Goal: Task Accomplishment & Management: Complete application form

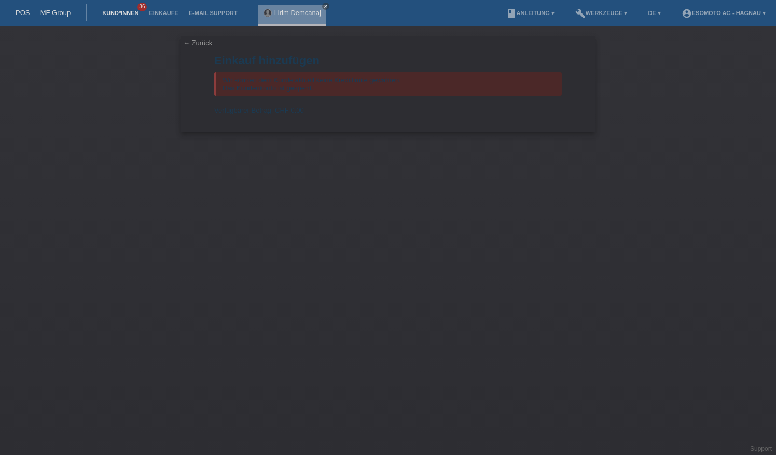
click at [129, 15] on link "Kund*innen" at bounding box center [120, 13] width 47 height 6
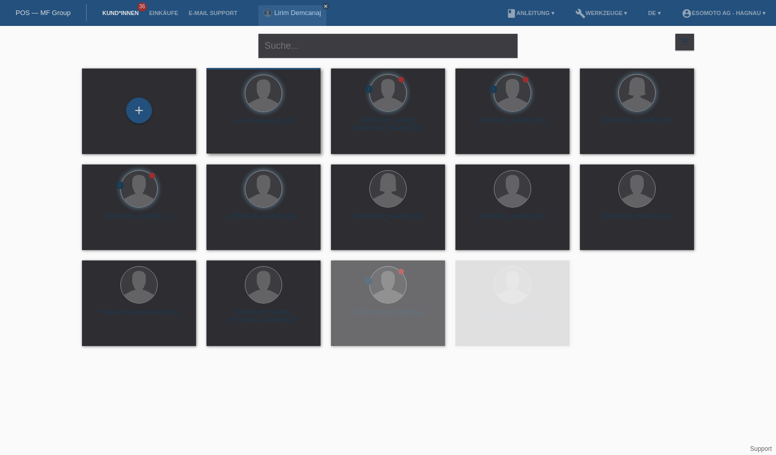
click at [138, 113] on div "+" at bounding box center [139, 111] width 25 height 18
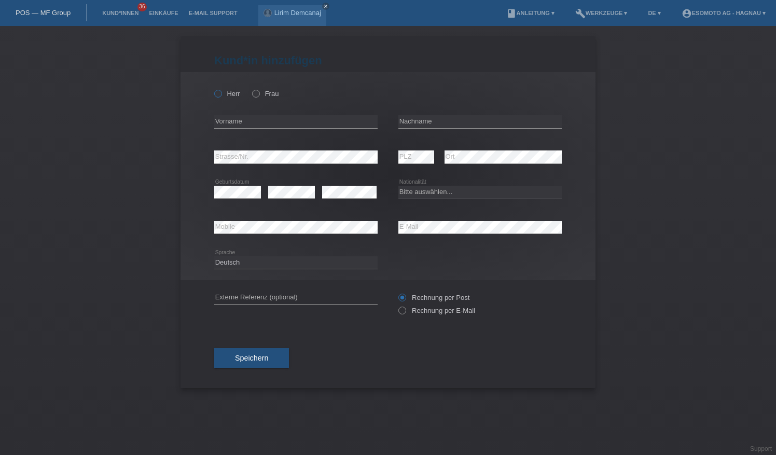
click at [226, 93] on label "Herr" at bounding box center [227, 94] width 26 height 8
click at [221, 93] on input "Herr" at bounding box center [217, 93] width 7 height 7
radio input "true"
click at [255, 122] on input "text" at bounding box center [295, 121] width 163 height 13
type input "Gabryel"
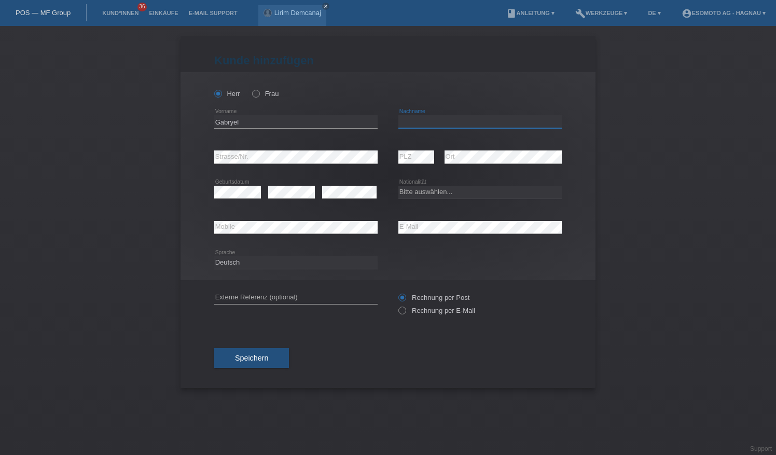
click at [434, 122] on input "text" at bounding box center [480, 121] width 163 height 13
type input "Bautista Troncoso"
click at [423, 189] on select "Bitte auswählen... Schweiz Deutschland Liechtenstein Österreich ------------ Af…" at bounding box center [480, 192] width 163 height 12
select select "ES"
click at [399, 186] on select "Bitte auswählen... Schweiz Deutschland Liechtenstein Österreich ------------ Af…" at bounding box center [480, 192] width 163 height 12
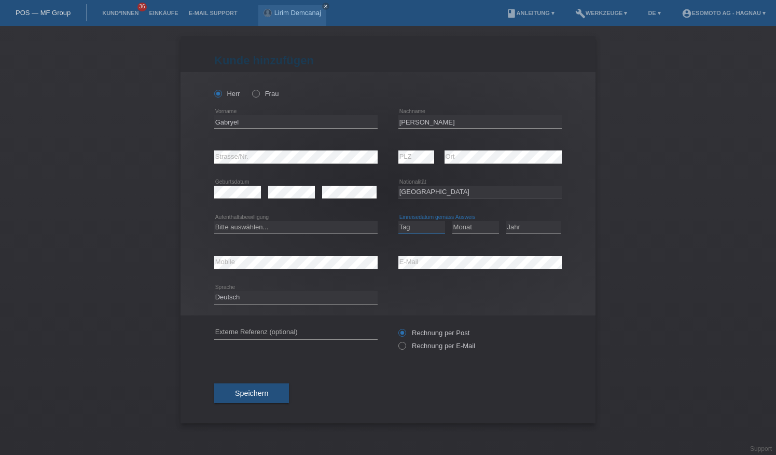
click at [427, 225] on select "Tag 01 02 03 04 05 06 07 08 09 10 11" at bounding box center [422, 227] width 47 height 12
select select "13"
click at [399, 221] on select "Tag 01 02 03 04 05 06 07 08 09 10 11" at bounding box center [422, 227] width 47 height 12
click at [470, 225] on select "Monat 01 02 03 04 05 06 07 08 09 10 11" at bounding box center [476, 227] width 47 height 12
select select "11"
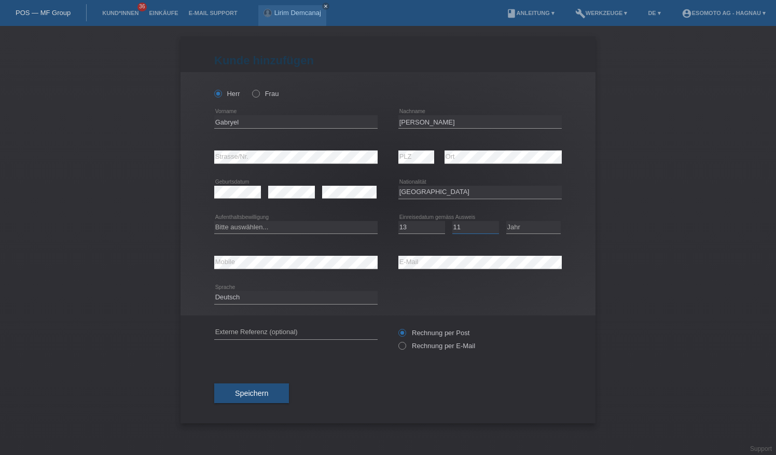
click at [453, 221] on select "Monat 01 02 03 04 05 06 07 08 09 10 11" at bounding box center [476, 227] width 47 height 12
click at [537, 228] on select "Jahr 2025 2024 2023 2022 2021 2020 2019 2018 2017 2016 2015 2014 2013 2012 2011…" at bounding box center [534, 227] width 54 height 12
select select "2024"
click at [507, 221] on select "Jahr 2025 2024 2023 2022 2021 2020 2019 2018 2017 2016 2015 2014 2013 2012 2011…" at bounding box center [534, 227] width 54 height 12
click at [309, 230] on select "Bitte auswählen... C B B - Flüchtlingsstatus Andere" at bounding box center [295, 227] width 163 height 12
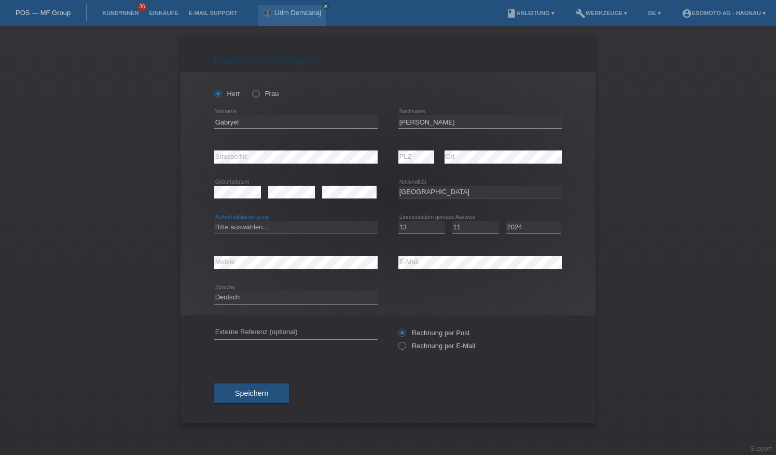
select select "B"
click at [214, 221] on select "Bitte auswählen... C B B - Flüchtlingsstatus Andere" at bounding box center [295, 227] width 163 height 12
click at [255, 393] on span "Speichern" at bounding box center [251, 393] width 33 height 8
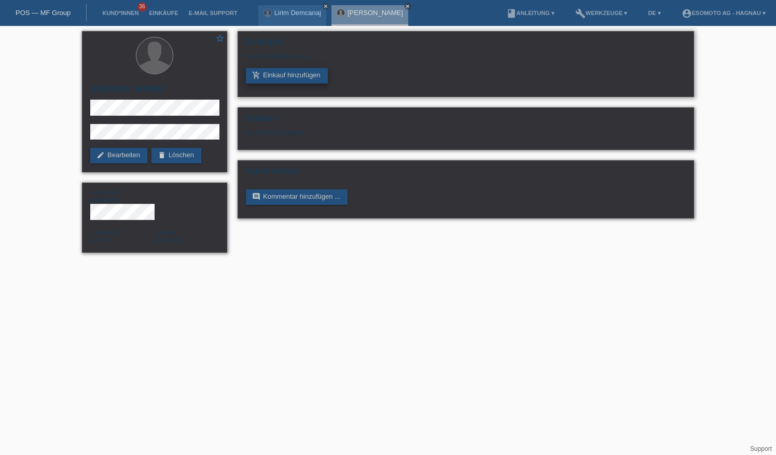
click at [285, 75] on link "add_shopping_cart Einkauf hinzufügen" at bounding box center [287, 76] width 82 height 16
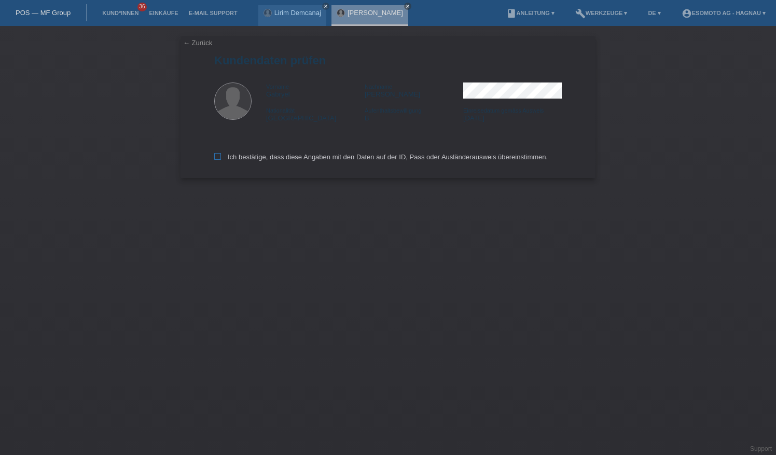
click at [215, 158] on icon at bounding box center [217, 156] width 7 height 7
click at [215, 158] on input "Ich bestätige, dass diese Angaben mit den Daten auf der ID, Pass oder Ausländer…" at bounding box center [217, 156] width 7 height 7
checkbox input "true"
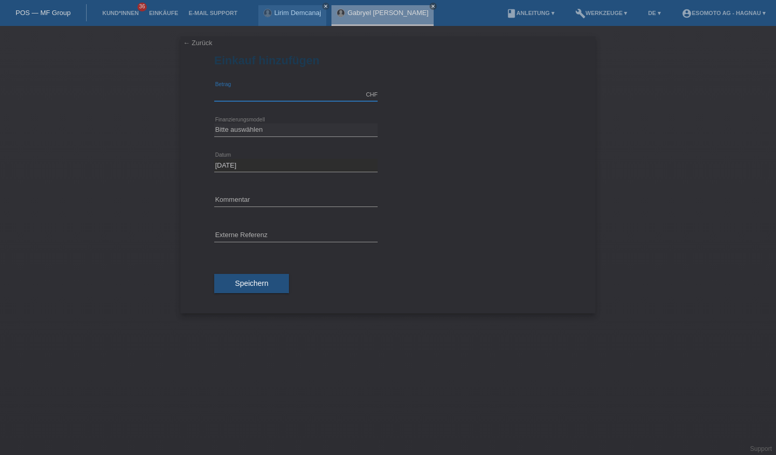
click at [253, 92] on input "text" at bounding box center [295, 94] width 163 height 13
type input "3000.00"
drag, startPoint x: 264, startPoint y: 126, endPoint x: 270, endPoint y: 133, distance: 9.6
click at [264, 126] on select "Bitte auswählen Fixe Raten Kauf auf Rechnung mit Teilzahlungsoption" at bounding box center [295, 130] width 163 height 12
select select "69"
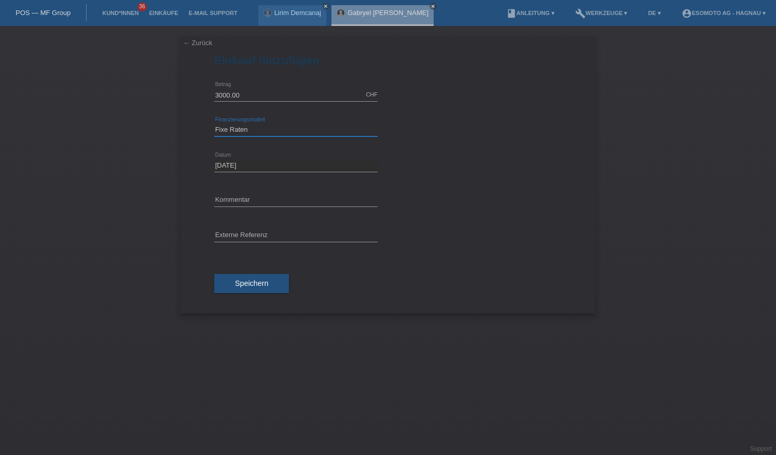
click at [214, 124] on select "Bitte auswählen Fixe Raten Kauf auf Rechnung mit Teilzahlungsoption" at bounding box center [295, 130] width 163 height 12
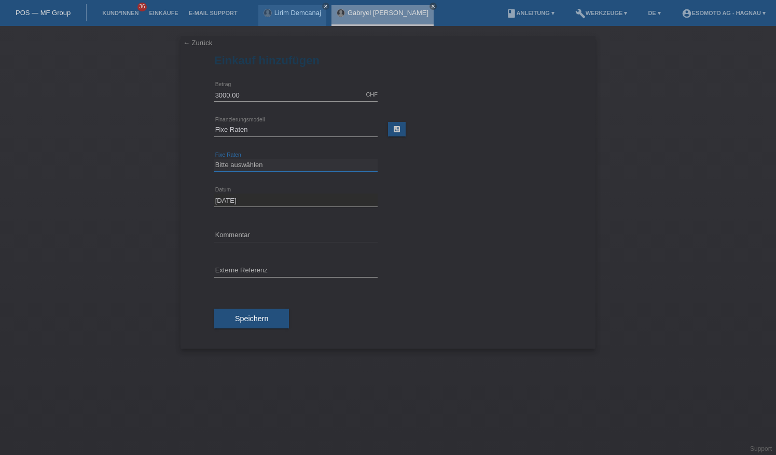
drag, startPoint x: 278, startPoint y: 170, endPoint x: 292, endPoint y: 168, distance: 14.7
click at [278, 170] on div "Bitte auswählen 12 Raten 24 Raten 36 Raten 48 Raten error Fixe Raten" at bounding box center [295, 165] width 163 height 13
select select "139"
click at [214, 159] on select "Bitte auswählen 12 Raten 24 Raten 36 Raten 48 Raten" at bounding box center [295, 165] width 163 height 12
click at [249, 314] on span "Speichern" at bounding box center [251, 318] width 33 height 8
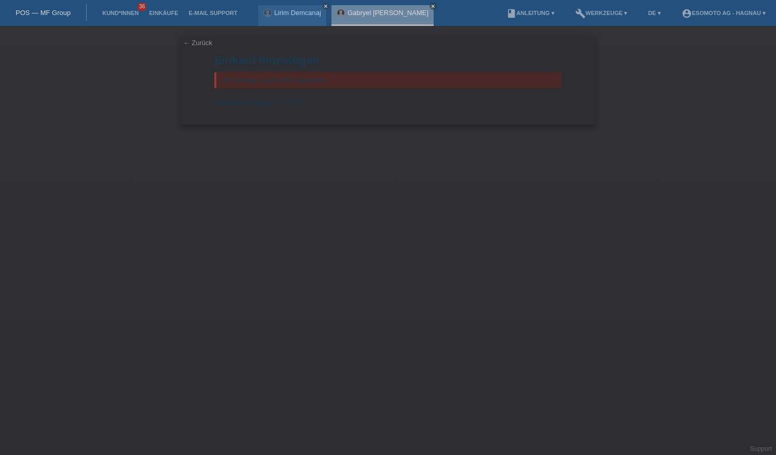
click at [383, 148] on div "← Zurück Einkauf hinzufügen Die Anfrage wurde nicht akzeptiert. Verfügbarer Bet…" at bounding box center [388, 240] width 776 height 429
click at [257, 82] on div "Die Anfrage wurde nicht akzeptiert." at bounding box center [388, 80] width 348 height 16
click at [204, 46] on link "← Zurück" at bounding box center [197, 43] width 29 height 8
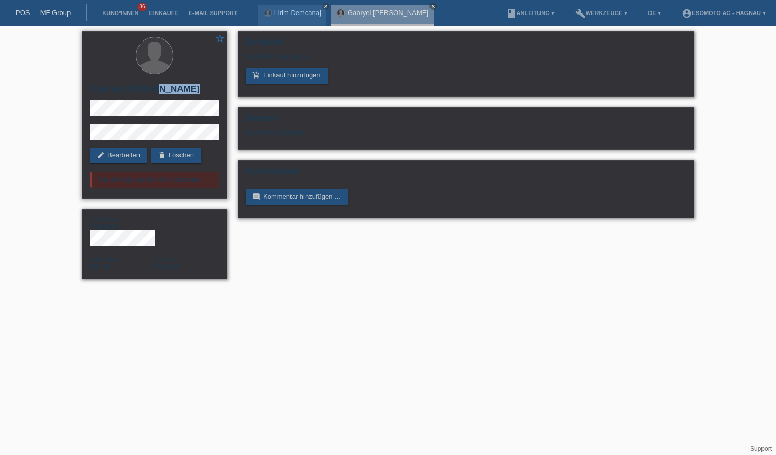
click at [95, 101] on div "star_border Gabryel Bautista Troncoso edit Bearbeiten delete Löschen Die Anfrag…" at bounding box center [154, 115] width 145 height 168
drag, startPoint x: 151, startPoint y: 99, endPoint x: 104, endPoint y: 95, distance: 46.9
click at [104, 95] on h2 "[PERSON_NAME]" at bounding box center [154, 92] width 129 height 16
click at [332, 273] on div "star_border Gabryel Bautista Troncoso edit Bearbeiten delete Löschen Die Anfrag…" at bounding box center [388, 158] width 623 height 264
click at [133, 157] on link "edit Bearbeiten" at bounding box center [118, 156] width 57 height 16
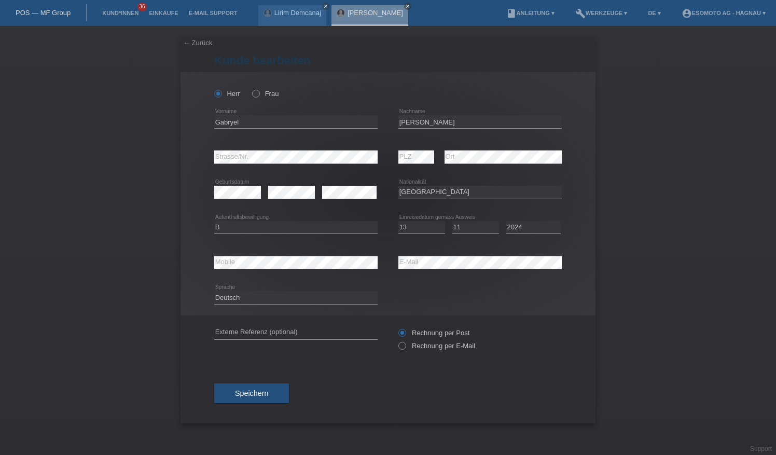
select select "ES"
select select "B"
select select "13"
select select "11"
select select "2024"
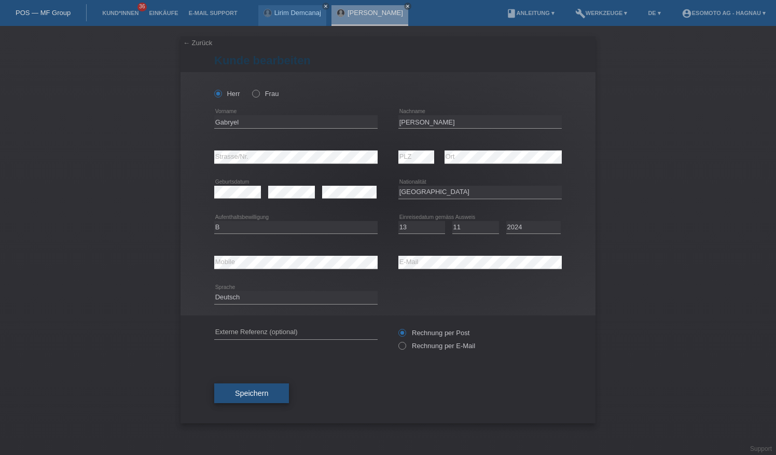
click at [248, 391] on span "Speichern" at bounding box center [251, 393] width 33 height 8
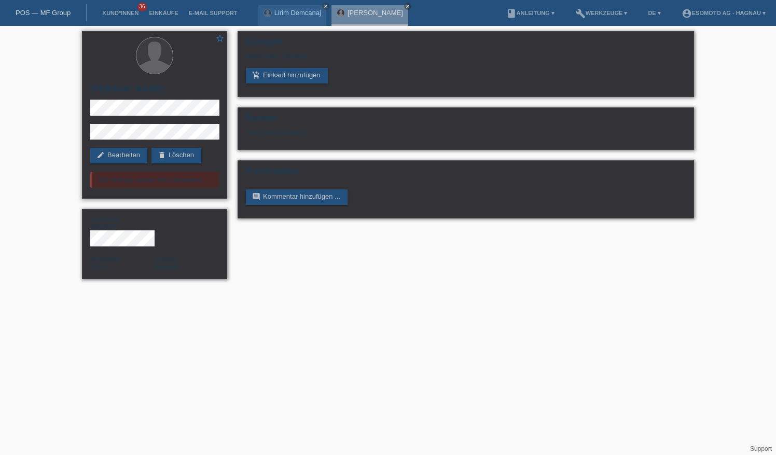
click at [165, 181] on div "Die Anfrage wurde nicht akzeptiert." at bounding box center [154, 180] width 129 height 16
click at [328, 290] on html "POS — MF Group Kund*innen 36 Einkäufe E-Mail Support Lirim Demcanaj close close" at bounding box center [388, 145] width 776 height 290
click at [314, 74] on link "add_shopping_cart Einkauf hinzufügen" at bounding box center [287, 76] width 82 height 16
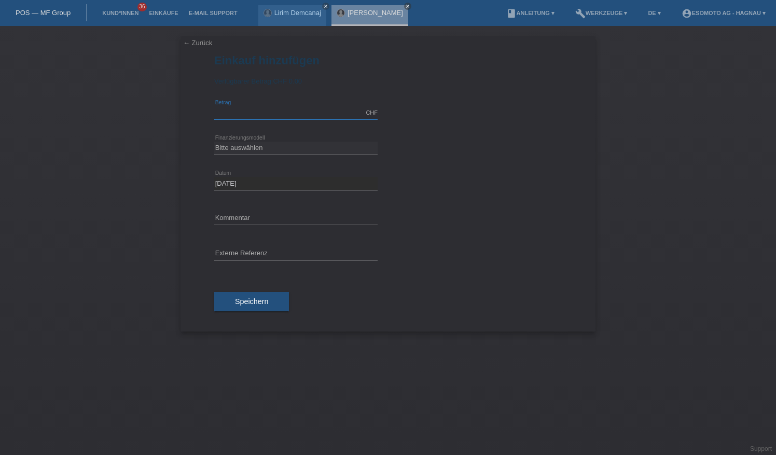
click at [297, 115] on input "text" at bounding box center [295, 112] width 163 height 13
type input "3000.00"
click at [282, 146] on select "Bitte auswählen Fixe Raten Kauf auf Rechnung mit Teilzahlungsoption" at bounding box center [295, 148] width 163 height 12
select select "69"
click at [214, 142] on select "Bitte auswählen Fixe Raten Kauf auf Rechnung mit Teilzahlungsoption" at bounding box center [295, 148] width 163 height 12
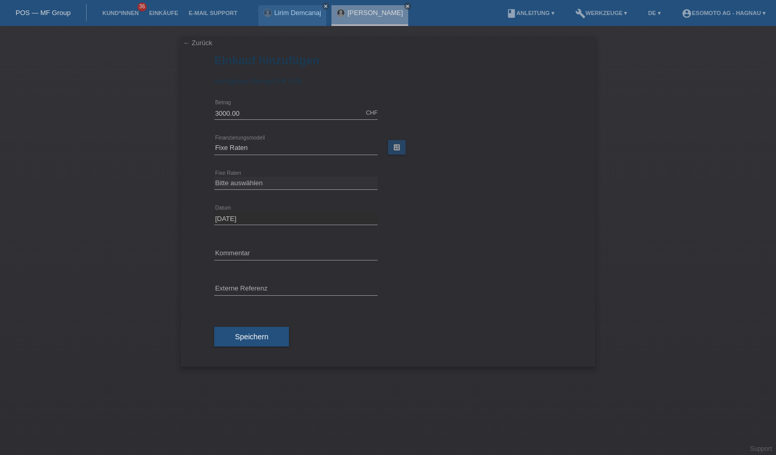
click at [264, 190] on div "Bitte auswählen 12 Raten 24 Raten 36 Raten 48 Raten error Fixe Raten" at bounding box center [295, 183] width 163 height 35
drag, startPoint x: 270, startPoint y: 183, endPoint x: 275, endPoint y: 188, distance: 7.4
click at [270, 183] on select "Bitte auswählen 12 Raten 24 Raten 36 Raten 48 Raten" at bounding box center [295, 183] width 163 height 12
select select "139"
click at [214, 177] on select "Bitte auswählen 12 Raten 24 Raten 36 Raten 48 Raten" at bounding box center [295, 183] width 163 height 12
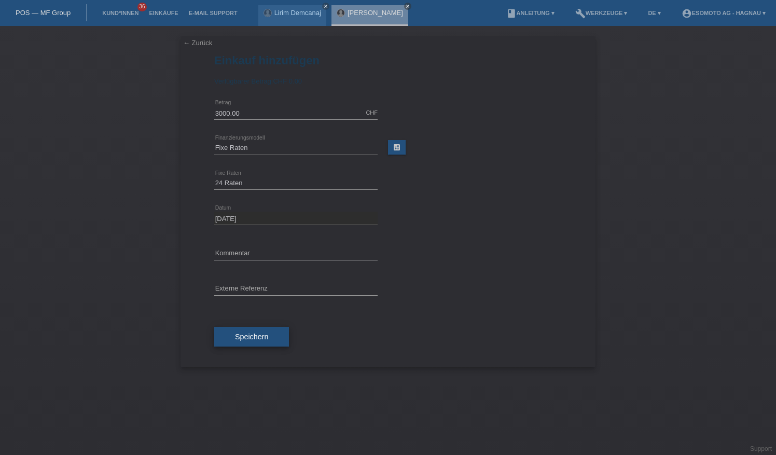
click at [246, 334] on span "Speichern" at bounding box center [251, 337] width 33 height 8
